Goal: Find specific page/section: Find specific page/section

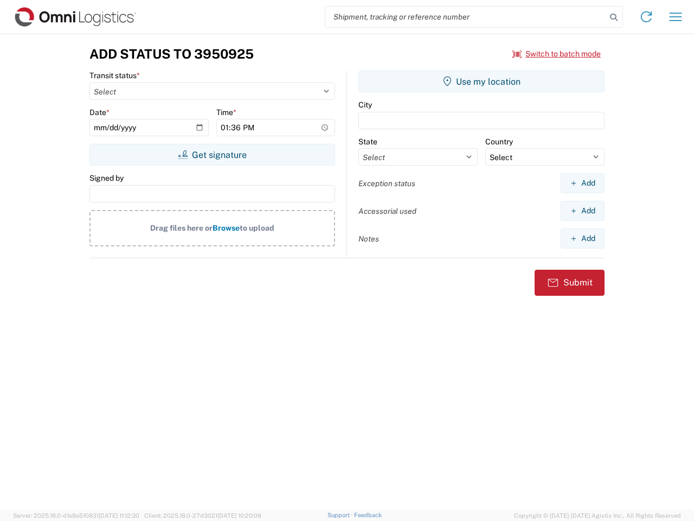
click at [466, 17] on input "search" at bounding box center [465, 17] width 281 height 21
click at [614, 17] on icon at bounding box center [613, 17] width 15 height 15
click at [646, 17] on icon at bounding box center [646, 16] width 17 height 17
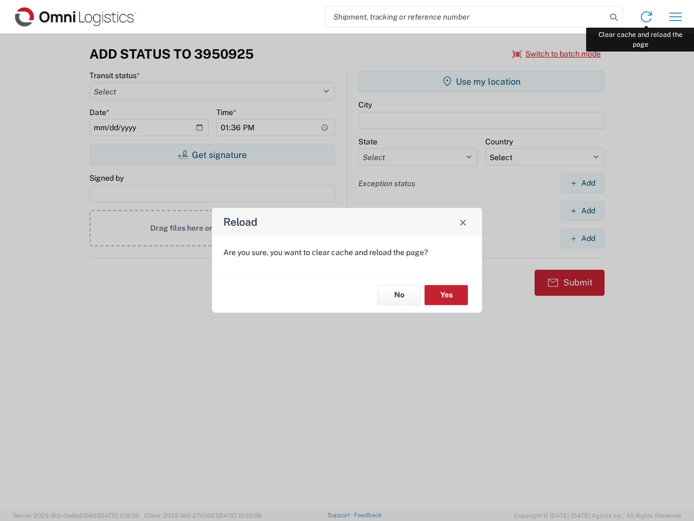
click at [676, 17] on div "Reload Are you sure, you want to clear cache and reload the page? No Yes" at bounding box center [347, 260] width 694 height 521
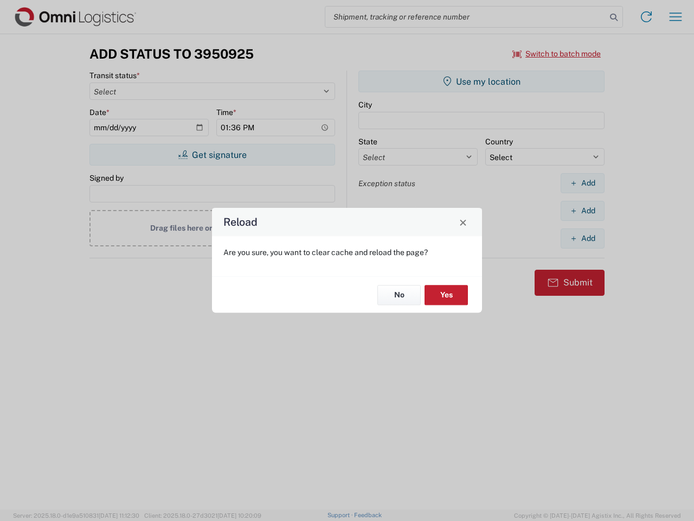
click at [557, 54] on div "Reload Are you sure, you want to clear cache and reload the page? No Yes" at bounding box center [347, 260] width 694 height 521
click at [212, 155] on div "Reload Are you sure, you want to clear cache and reload the page? No Yes" at bounding box center [347, 260] width 694 height 521
click at [481, 81] on div "Reload Are you sure, you want to clear cache and reload the page? No Yes" at bounding box center [347, 260] width 694 height 521
click at [582, 183] on div "Reload Are you sure, you want to clear cache and reload the page? No Yes" at bounding box center [347, 260] width 694 height 521
click at [582, 210] on div "Reload Are you sure, you want to clear cache and reload the page? No Yes" at bounding box center [347, 260] width 694 height 521
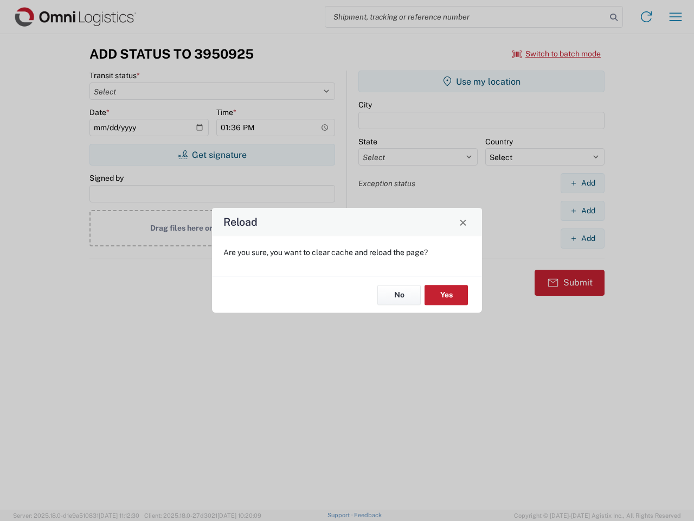
click at [582, 238] on div "Reload Are you sure, you want to clear cache and reload the page? No Yes" at bounding box center [347, 260] width 694 height 521
